Goal: Information Seeking & Learning: Learn about a topic

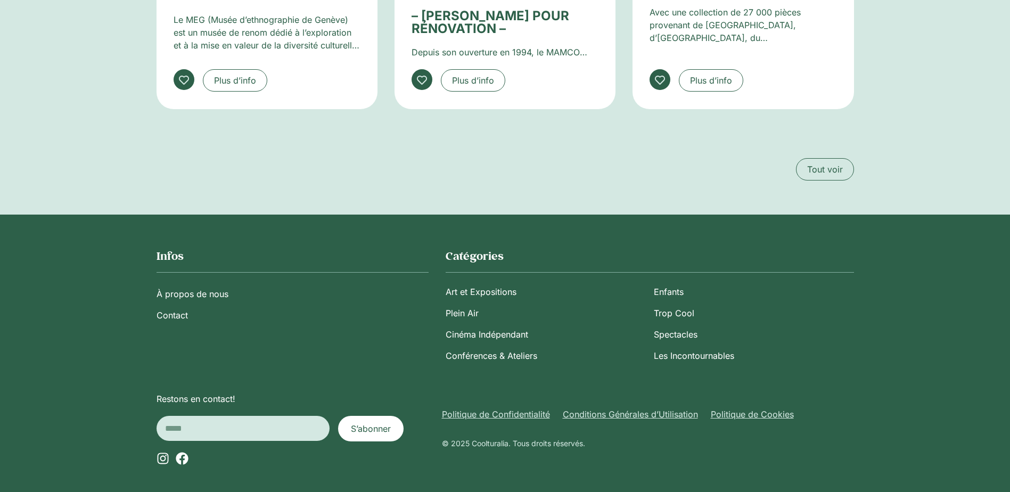
scroll to position [2087, 0]
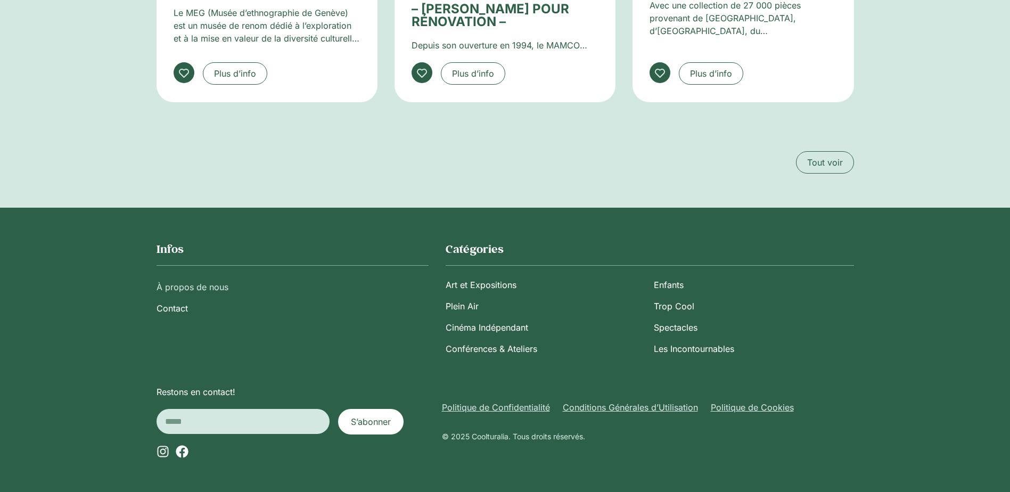
click at [211, 284] on link "À propos de nous" at bounding box center [292, 286] width 272 height 21
